Goal: Task Accomplishment & Management: Manage account settings

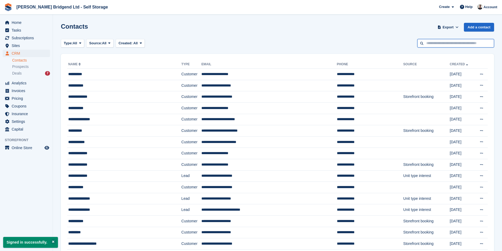
click at [443, 41] on input "text" at bounding box center [456, 43] width 77 height 9
type input "******"
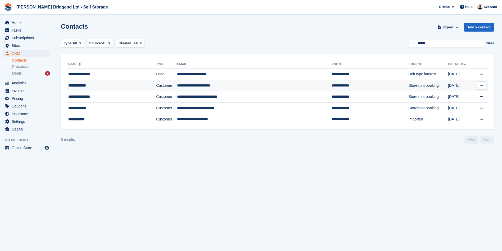
click at [156, 81] on td "Customer" at bounding box center [166, 85] width 21 height 11
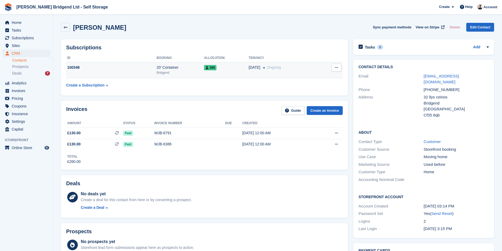
click at [242, 70] on div "386" at bounding box center [226, 68] width 44 height 6
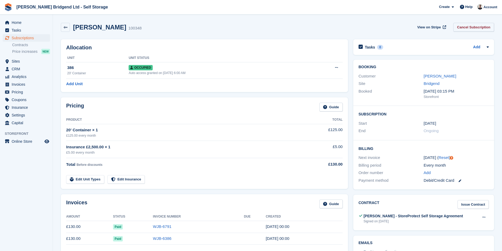
click at [461, 29] on link "Cancel Subscription" at bounding box center [474, 27] width 41 height 9
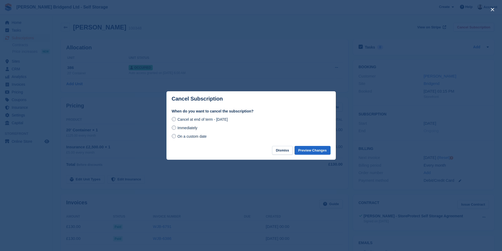
click at [187, 130] on span "Immediately" at bounding box center [187, 128] width 20 height 4
click at [309, 150] on button "Preview Changes" at bounding box center [313, 150] width 36 height 9
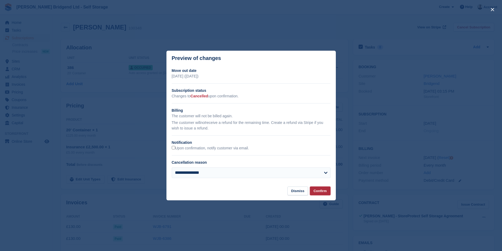
click at [317, 187] on button "Confirm" at bounding box center [320, 190] width 21 height 9
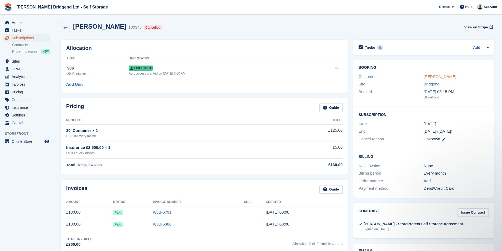
click at [434, 75] on link "Daniel Harris" at bounding box center [440, 76] width 33 height 5
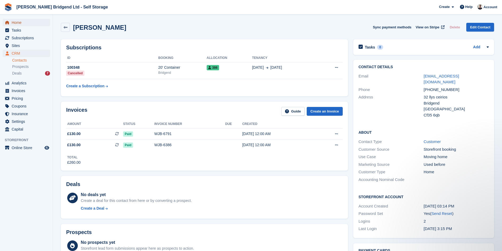
click at [38, 23] on span "Home" at bounding box center [28, 22] width 32 height 7
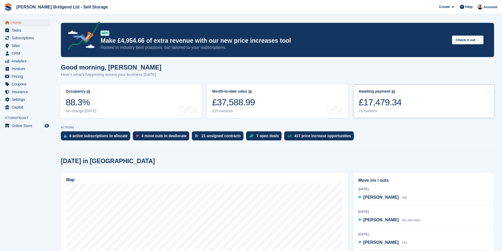
click at [415, 108] on link "Awaiting payment The total outstanding balance on all open invoices. £17,479.34…" at bounding box center [424, 101] width 141 height 34
